Goal: Information Seeking & Learning: Understand process/instructions

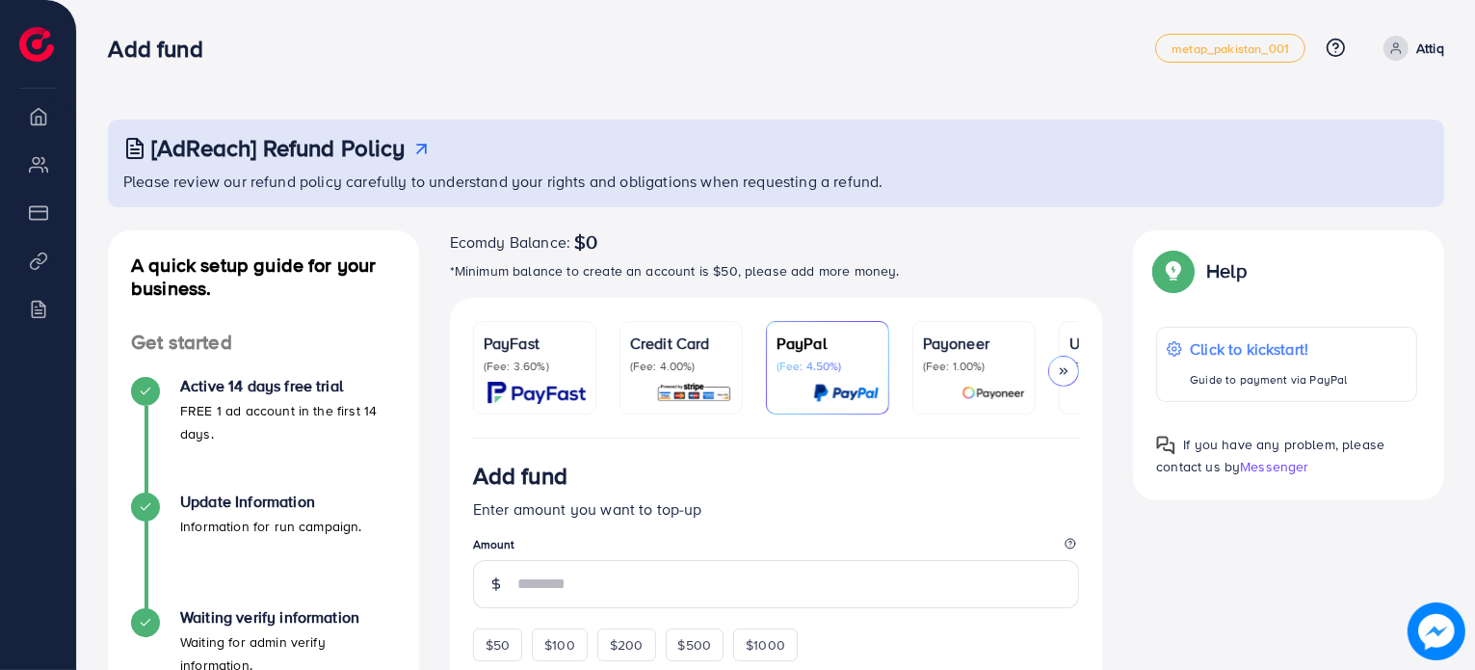
click at [709, 337] on p "Credit Card" at bounding box center [681, 343] width 102 height 23
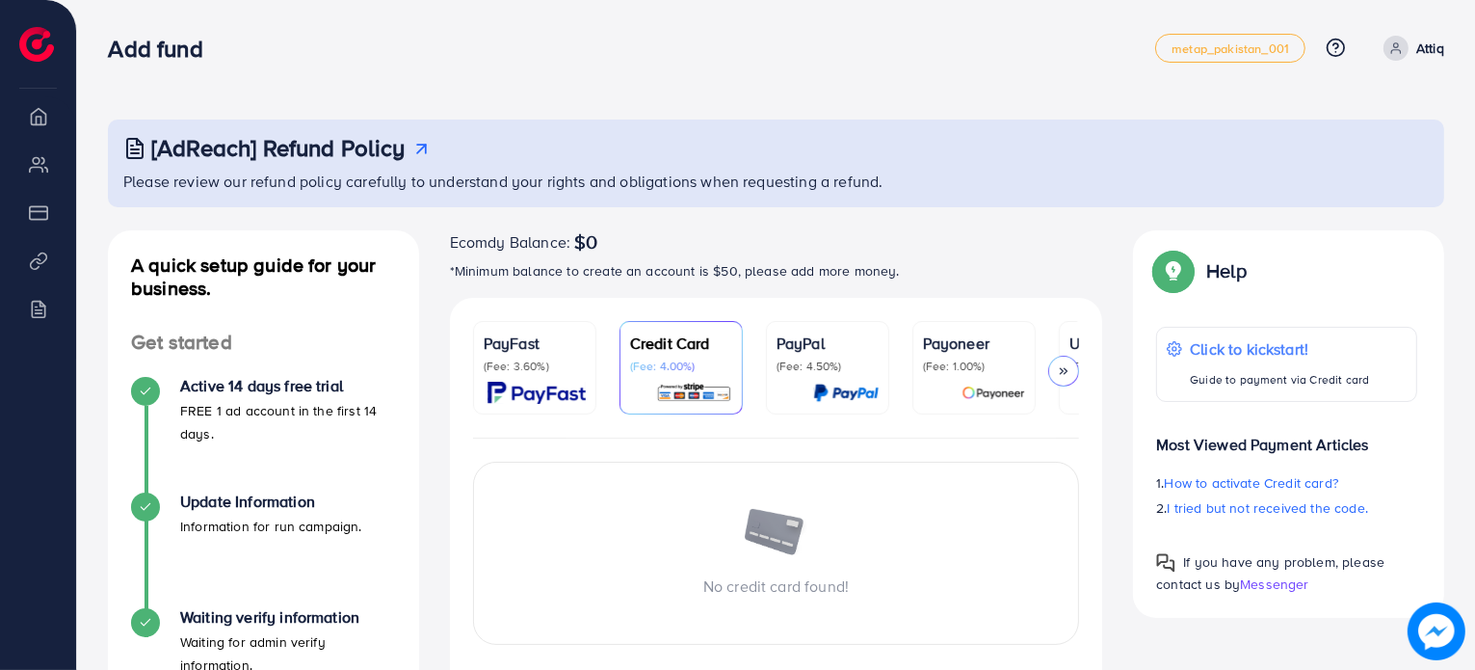
click at [588, 348] on link "PayFast (Fee: 3.60%)" at bounding box center [534, 367] width 123 height 93
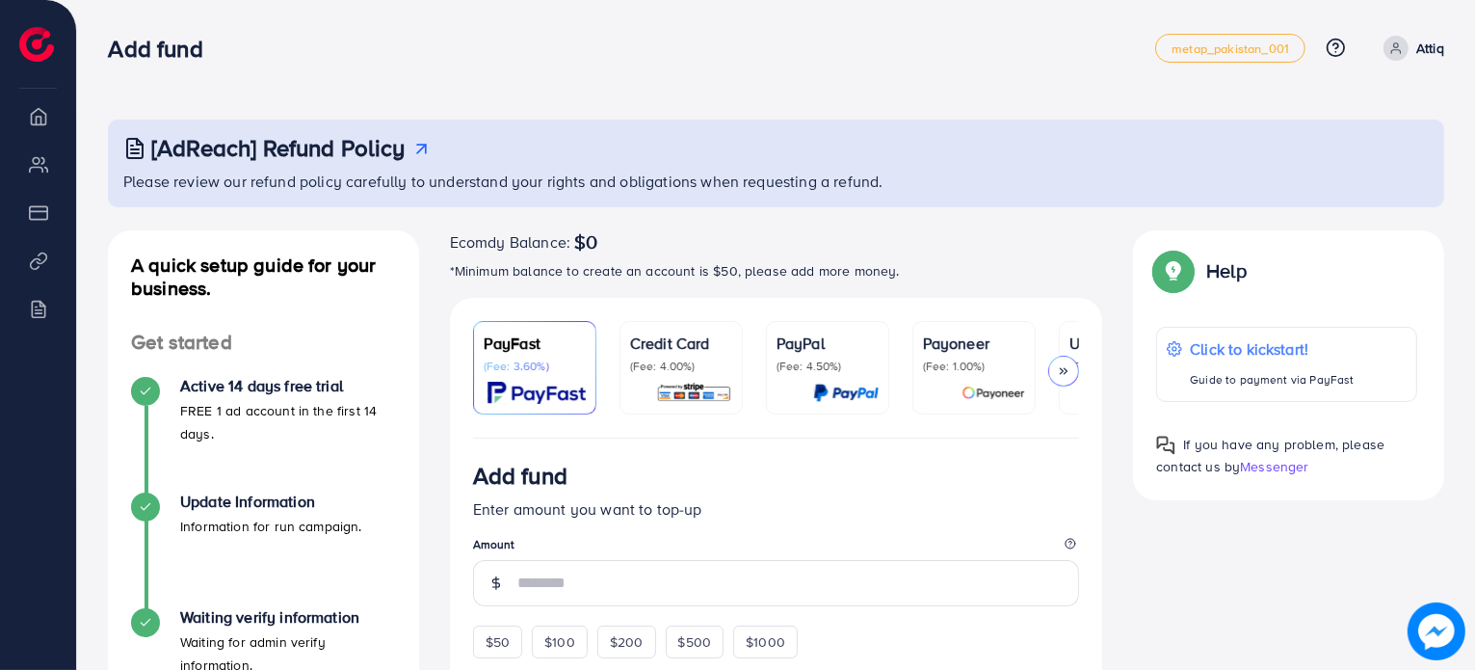
click at [695, 334] on p "Credit Card" at bounding box center [681, 343] width 102 height 23
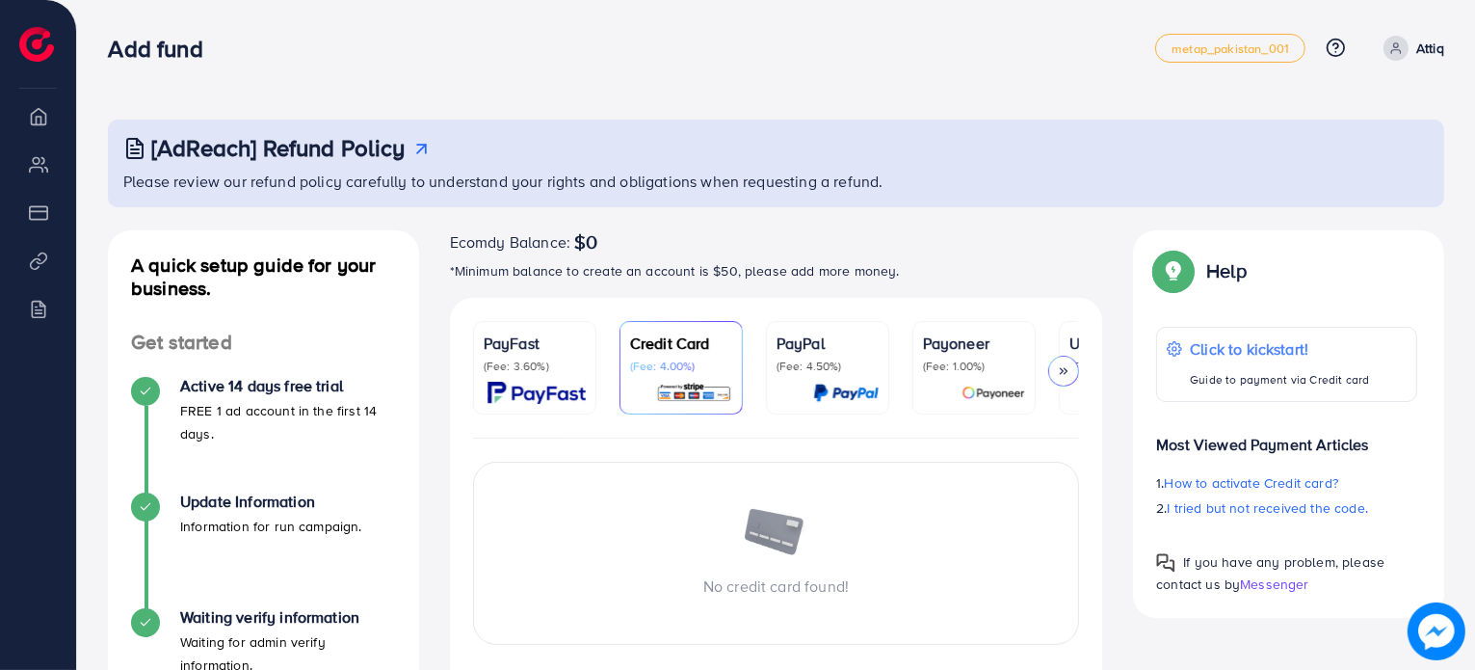
click at [782, 333] on p "PayPal" at bounding box center [828, 343] width 102 height 23
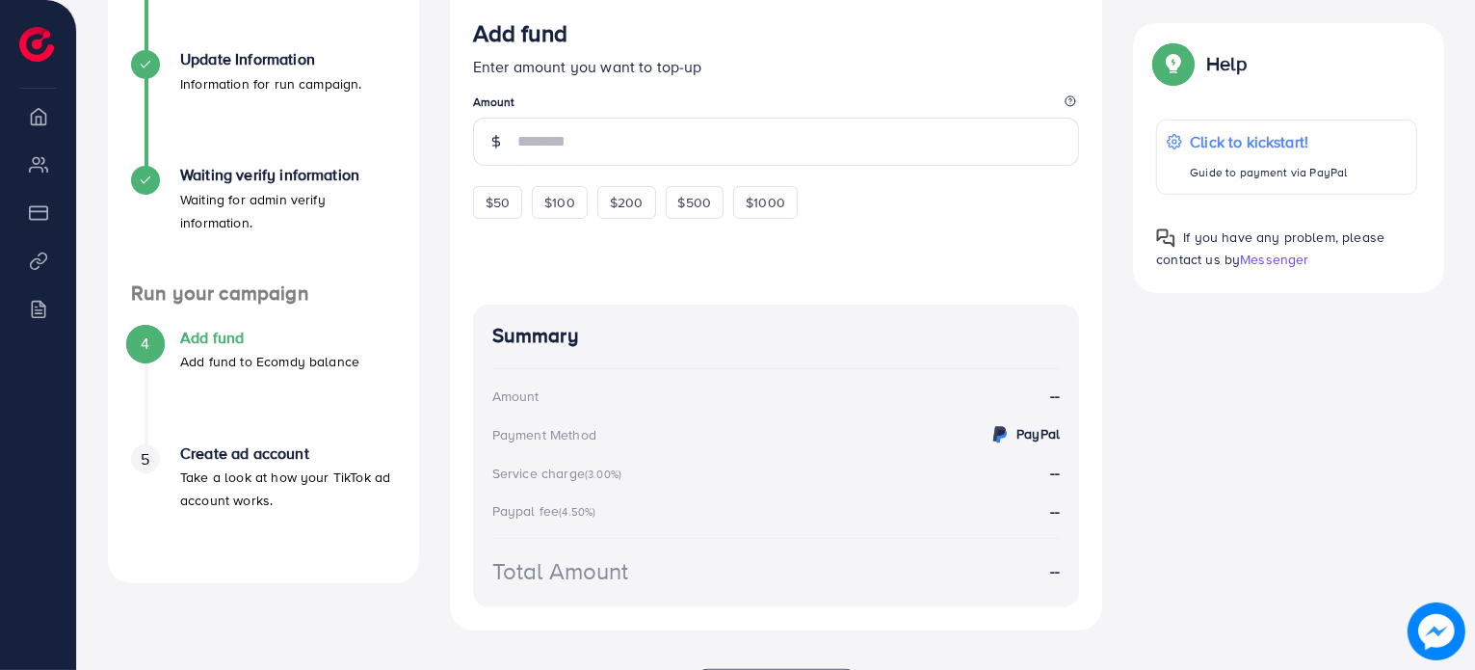
scroll to position [532, 0]
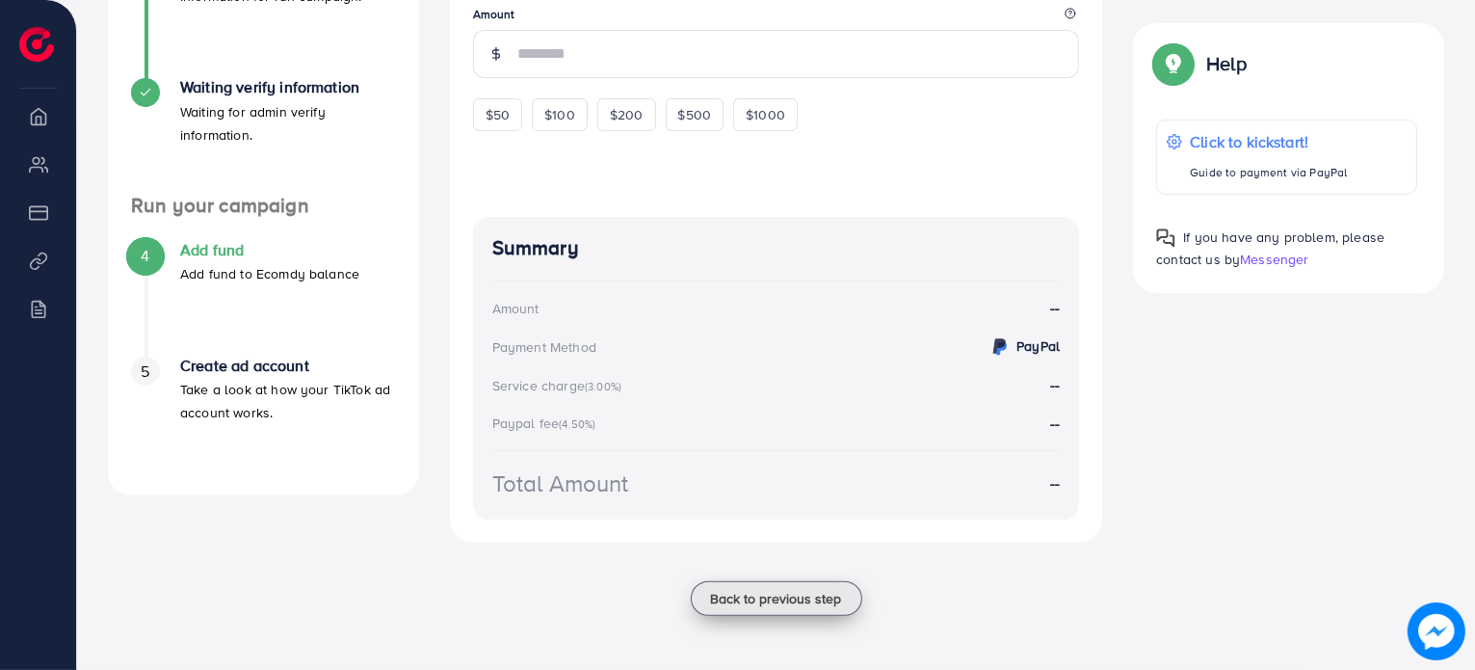
click at [756, 606] on span "Back to previous step" at bounding box center [776, 598] width 131 height 19
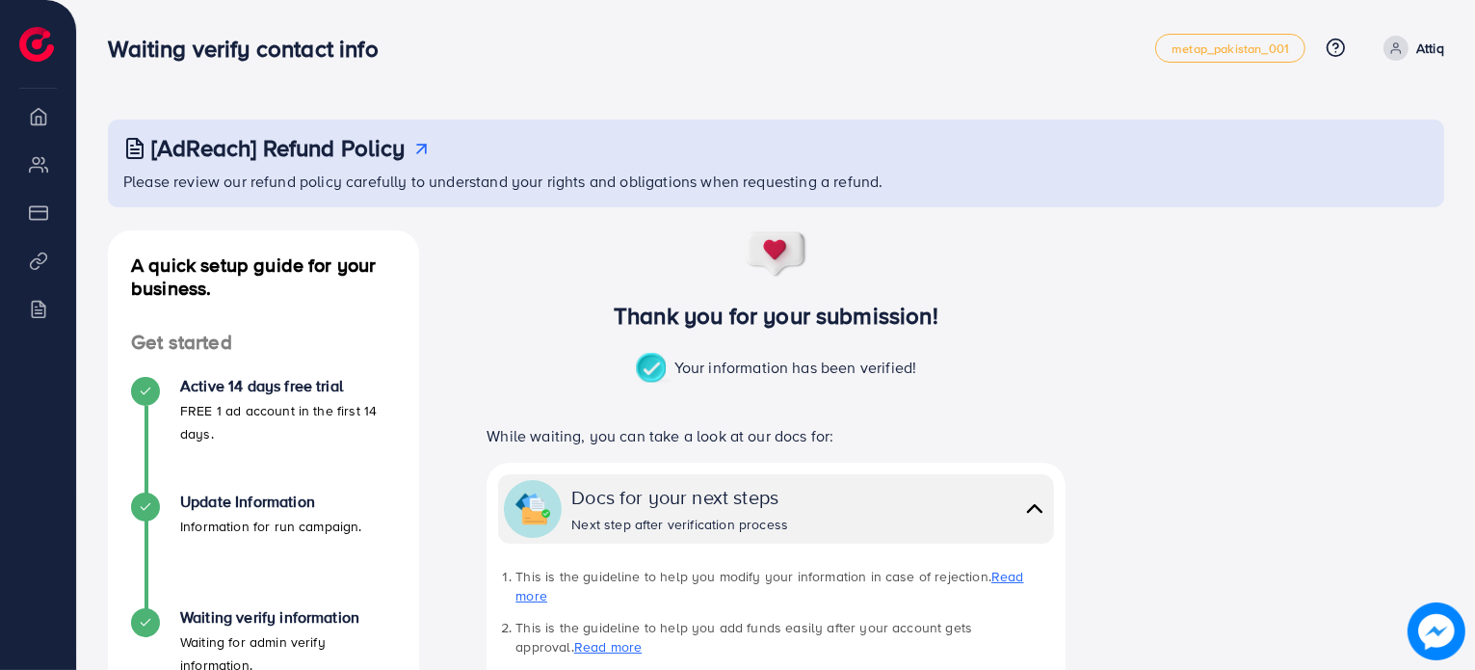
click at [1436, 34] on ul "metap_pakistan_001 Help Center Contact Support Plans and Pricing Term and polic…" at bounding box center [1299, 48] width 289 height 29
click at [1423, 43] on p "Attiq" at bounding box center [1431, 48] width 28 height 23
click at [229, 143] on h3 "[AdReach] Refund Policy" at bounding box center [278, 148] width 254 height 28
